Goal: Find specific page/section: Find specific page/section

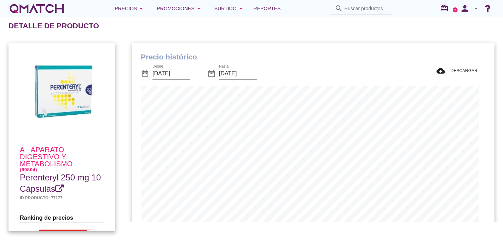
scroll to position [207, 355]
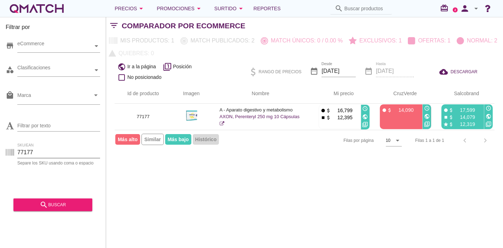
drag, startPoint x: 45, startPoint y: 152, endPoint x: 0, endPoint y: 159, distance: 45.9
click at [0, 159] on div "Filtrar por store eCommerce category Clasificaciones local_mall Marca arrow_dro…" at bounding box center [53, 132] width 106 height 231
paste input "91514"
type input "91514"
click at [0, 159] on div "Filtrar por store eCommerce category Clasificaciones local_mall Marca arrow_dro…" at bounding box center [53, 132] width 106 height 231
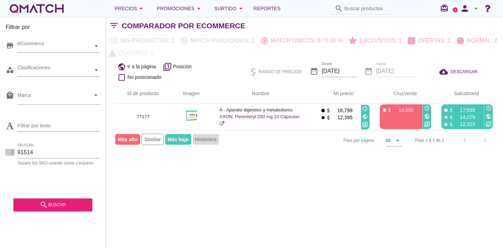
click at [45, 195] on div "search buscar" at bounding box center [52, 202] width 79 height 18
click at [44, 198] on button "search buscar" at bounding box center [52, 204] width 79 height 13
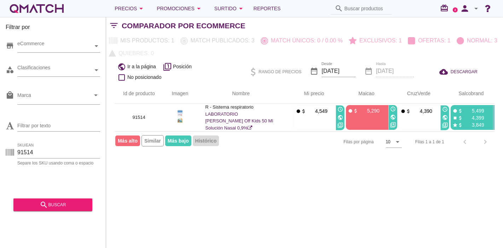
scroll to position [0, 7]
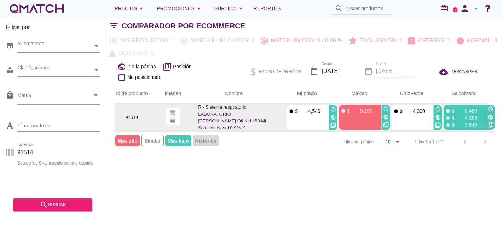
click at [435, 117] on icon "public" at bounding box center [438, 118] width 6 height 6
click at [331, 117] on icon "public" at bounding box center [333, 118] width 6 height 6
